Goal: Task Accomplishment & Management: Use online tool/utility

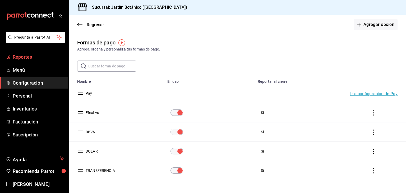
click at [14, 59] on span "Reportes" at bounding box center [39, 56] width 52 height 7
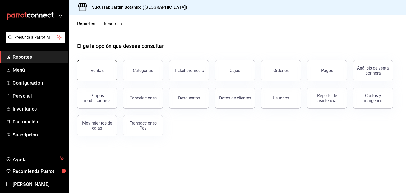
click at [90, 69] on button "Ventas" at bounding box center [97, 70] width 40 height 21
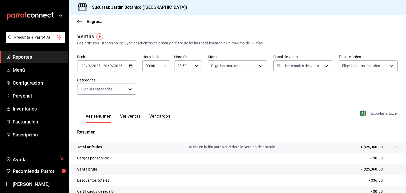
click at [379, 115] on span "Exportar a Excel" at bounding box center [379, 113] width 36 height 6
click at [25, 180] on span "[PERSON_NAME]" at bounding box center [39, 183] width 52 height 7
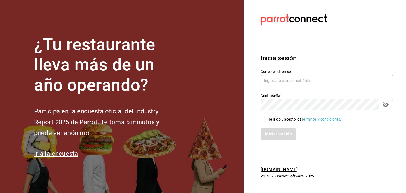
type input "[EMAIL_ADDRESS][PERSON_NAME][DOMAIN_NAME]"
